Goal: Task Accomplishment & Management: Use online tool/utility

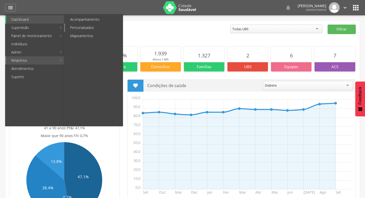
click at [81, 29] on link "Personalizados" at bounding box center [94, 28] width 58 height 8
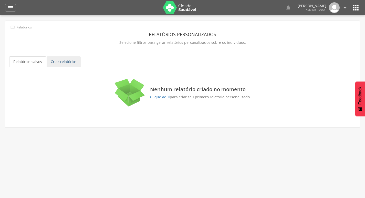
click at [76, 63] on link "Criar relatórios" at bounding box center [64, 61] width 34 height 11
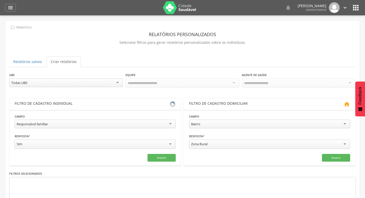
scroll to position [43, 0]
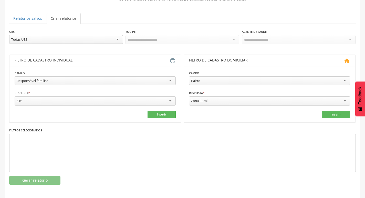
click at [56, 39] on div "Todas UBS" at bounding box center [66, 39] width 114 height 9
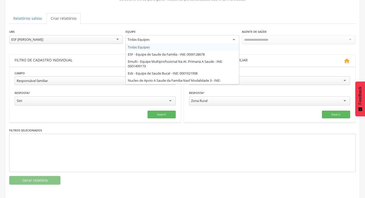
click at [127, 37] on div "Todas Equipes" at bounding box center [183, 39] width 114 height 9
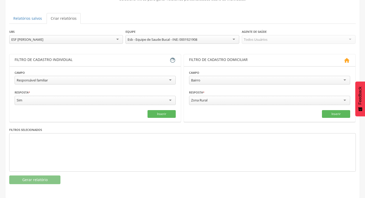
click at [218, 40] on div "Esb - Equipe de Saude Bucal - INE: 0001921908" at bounding box center [183, 39] width 114 height 9
click at [194, 44] on div "Esb - Equipe de Saude Bucal - INE: 0001921908 Todas Equipes ESF - Equipe de Sau…" at bounding box center [183, 40] width 114 height 10
click at [190, 41] on div "Esb - Equipe de Saude Bucal - INE: 0001921908" at bounding box center [163, 39] width 70 height 5
click at [179, 39] on div "Esb - Equipe de Saude Bucal - INE: 0001921908" at bounding box center [163, 39] width 70 height 5
click at [88, 36] on div "ESF [PERSON_NAME]" at bounding box center [66, 39] width 114 height 9
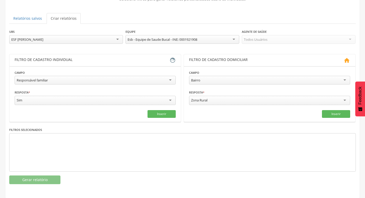
click at [211, 41] on div "Esb - Equipe de Saude Bucal - INE: 0001921908" at bounding box center [183, 39] width 114 height 9
click at [218, 40] on div "Esb - Equipe de Saude Bucal - INE: 0001921908" at bounding box center [183, 39] width 114 height 9
click at [272, 41] on div "Todos Usuários" at bounding box center [299, 39] width 114 height 9
click at [64, 81] on div "Responsável familiar" at bounding box center [95, 80] width 161 height 9
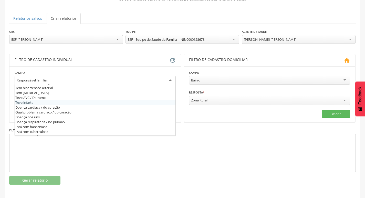
scroll to position [149, 0]
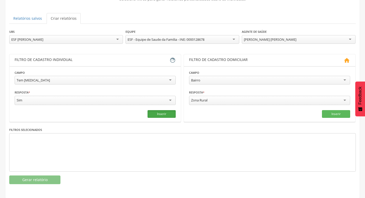
click at [161, 112] on button "Inserir" at bounding box center [162, 114] width 28 height 8
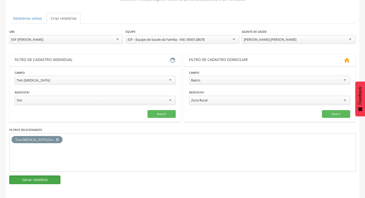
click at [40, 183] on button "Gerar relatório" at bounding box center [34, 180] width 51 height 9
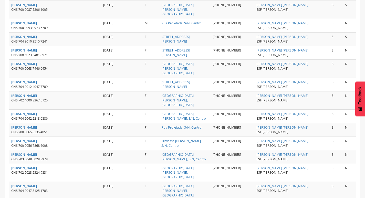
scroll to position [479, 0]
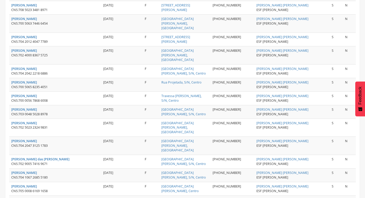
click at [69, 157] on div "[PERSON_NAME] das [PERSON_NAME]" at bounding box center [55, 159] width 88 height 5
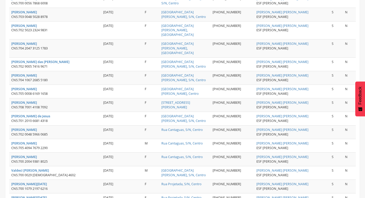
scroll to position [602, 0]
